Goal: Navigation & Orientation: Find specific page/section

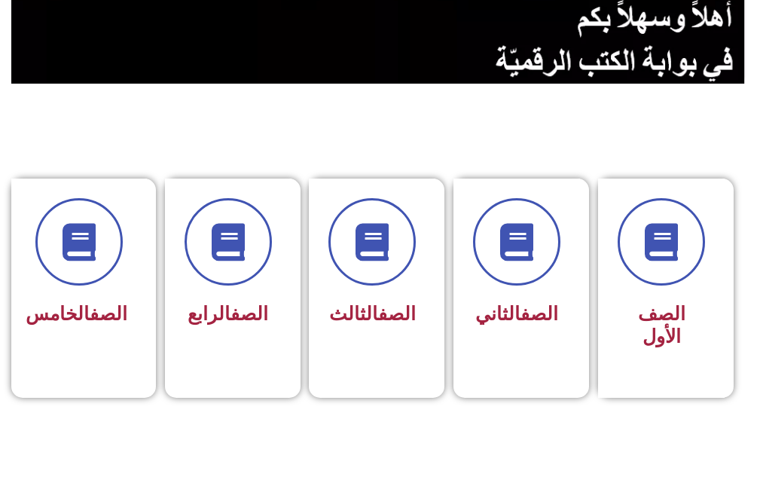
scroll to position [452, 0]
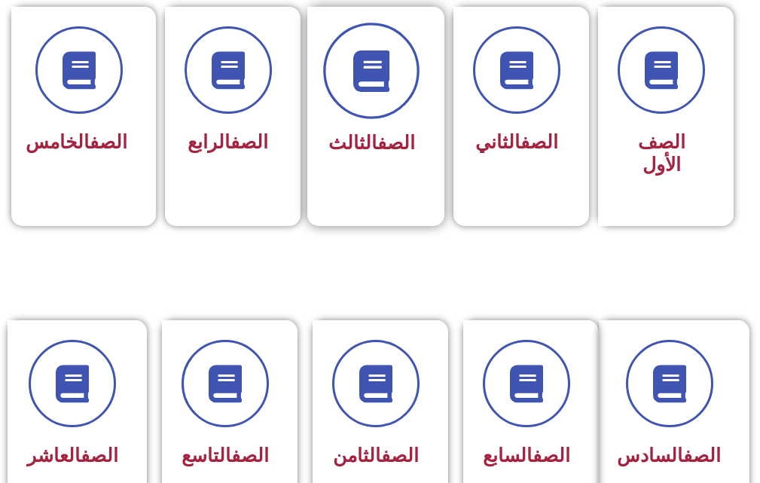
click at [353, 85] on icon at bounding box center [371, 70] width 41 height 41
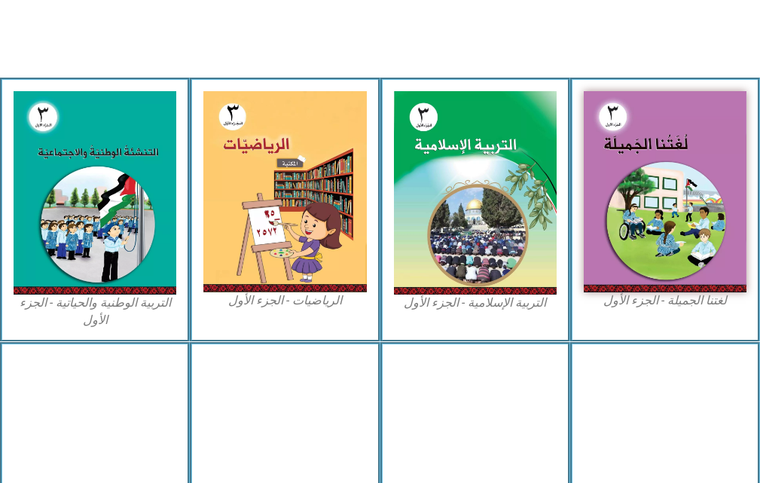
scroll to position [452, 0]
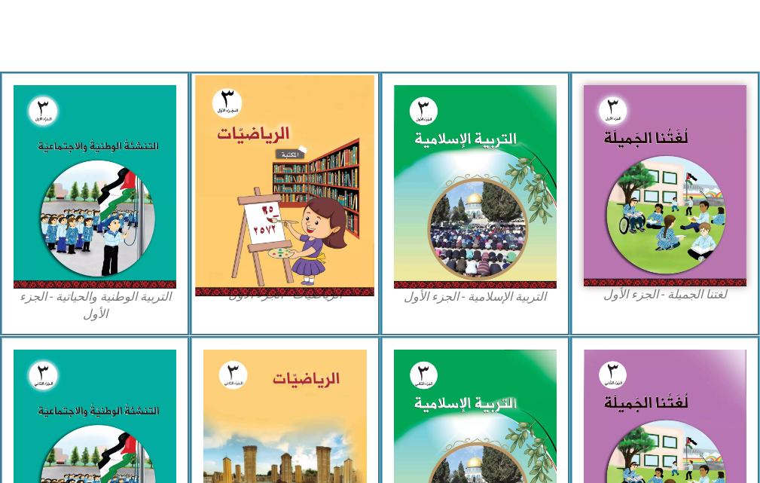
click at [277, 202] on img at bounding box center [284, 185] width 179 height 221
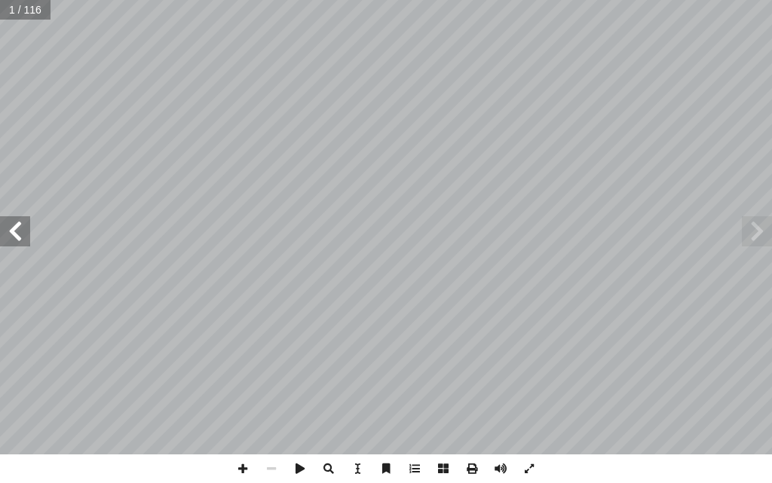
click at [23, 244] on span at bounding box center [15, 231] width 30 height 30
click at [23, 243] on span at bounding box center [15, 231] width 30 height 30
click at [15, 241] on span at bounding box center [15, 231] width 30 height 30
click at [18, 232] on span at bounding box center [15, 231] width 30 height 30
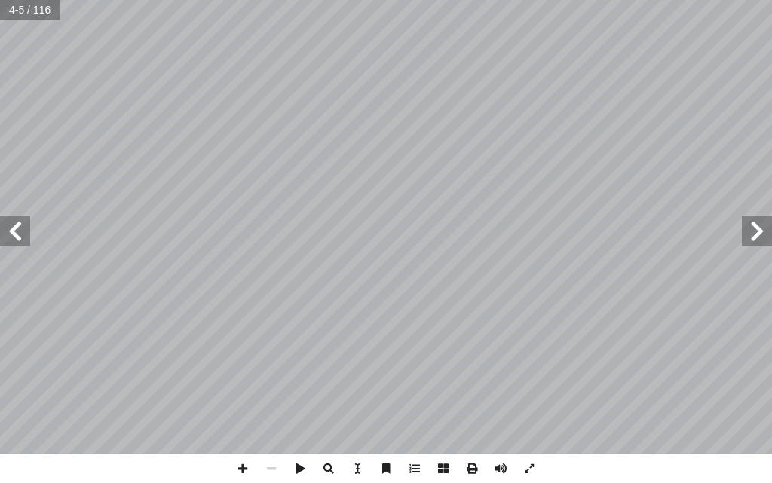
click at [18, 232] on span at bounding box center [15, 231] width 30 height 30
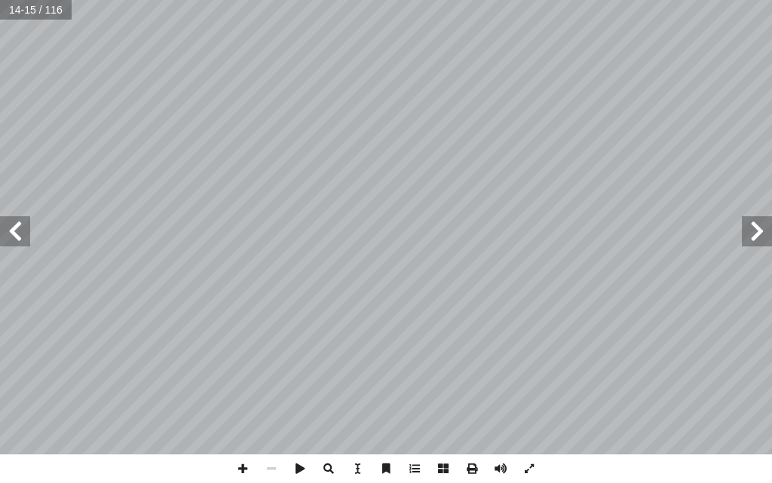
click at [18, 232] on span at bounding box center [15, 231] width 30 height 30
click at [18, 234] on span at bounding box center [15, 231] width 30 height 30
click at [18, 232] on span at bounding box center [15, 231] width 30 height 30
click at [234, 469] on span at bounding box center [242, 468] width 29 height 29
